Goal: Navigation & Orientation: Find specific page/section

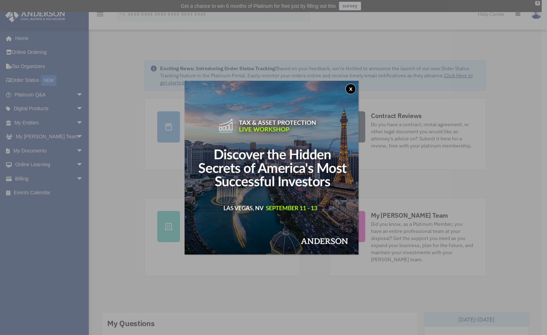
click at [356, 87] on button "x" at bounding box center [350, 89] width 11 height 11
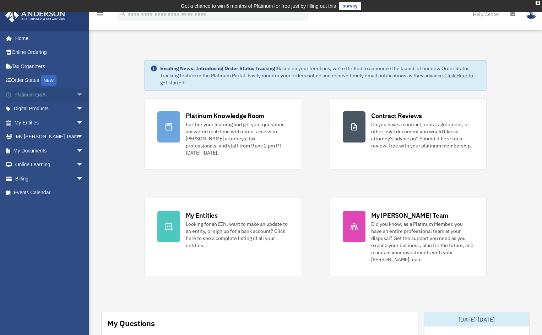
click at [76, 95] on span "arrow_drop_down" at bounding box center [83, 95] width 14 height 15
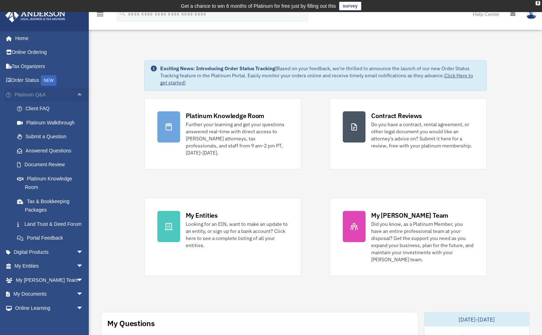
click at [76, 94] on span "arrow_drop_up" at bounding box center [83, 95] width 14 height 15
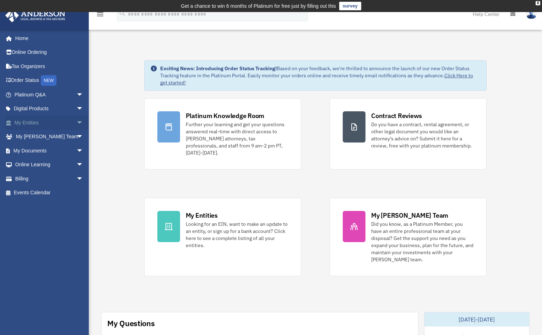
click at [76, 119] on span "arrow_drop_down" at bounding box center [83, 123] width 14 height 15
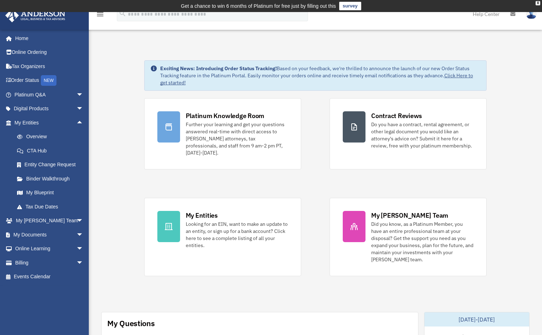
click at [486, 16] on link "Help Center" at bounding box center [486, 14] width 38 height 28
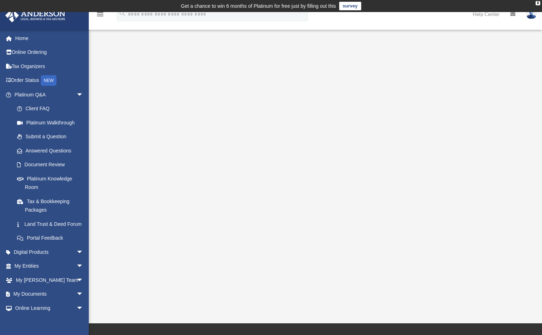
click at [483, 13] on link "Help Center" at bounding box center [486, 14] width 38 height 28
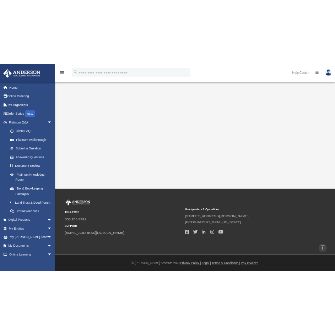
scroll to position [35, 0]
